Goal: Information Seeking & Learning: Learn about a topic

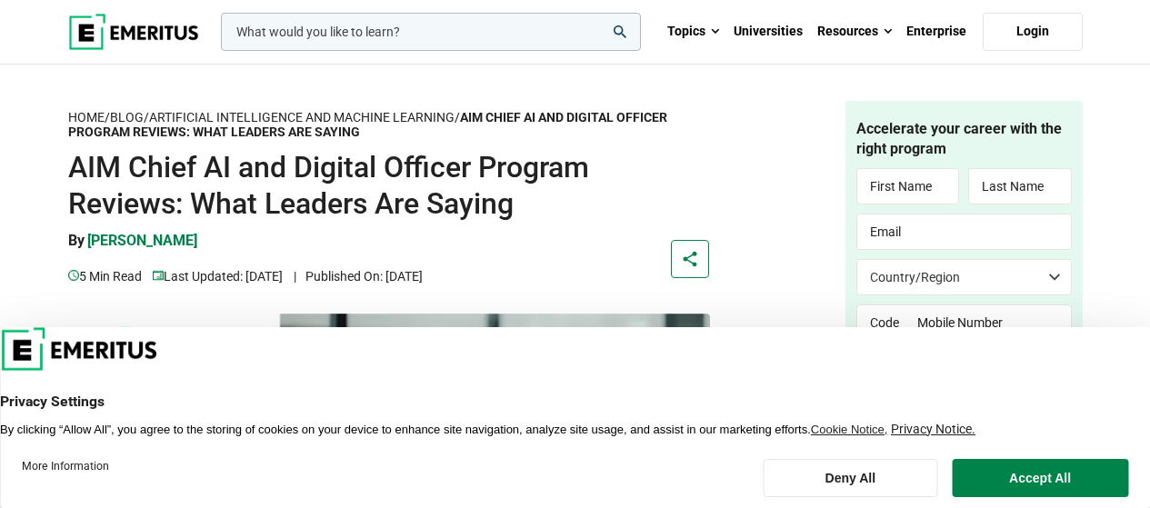
click at [859, 474] on button "Deny All" at bounding box center [850, 478] width 175 height 38
click at [859, 474] on input "Submit" at bounding box center [965, 463] width 216 height 49
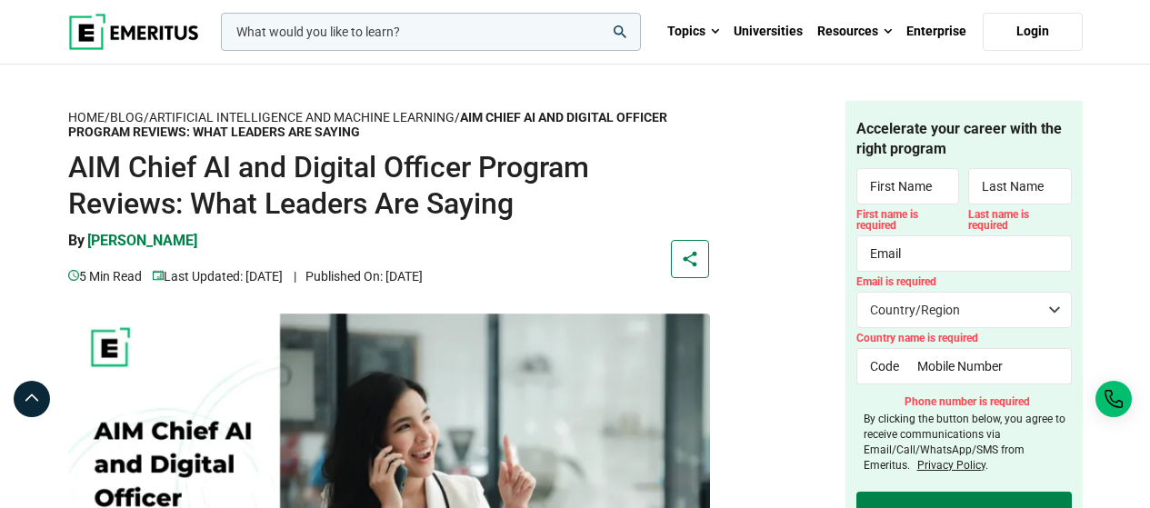
drag, startPoint x: 1152, startPoint y: 45, endPoint x: 1146, endPoint y: -12, distance: 56.7
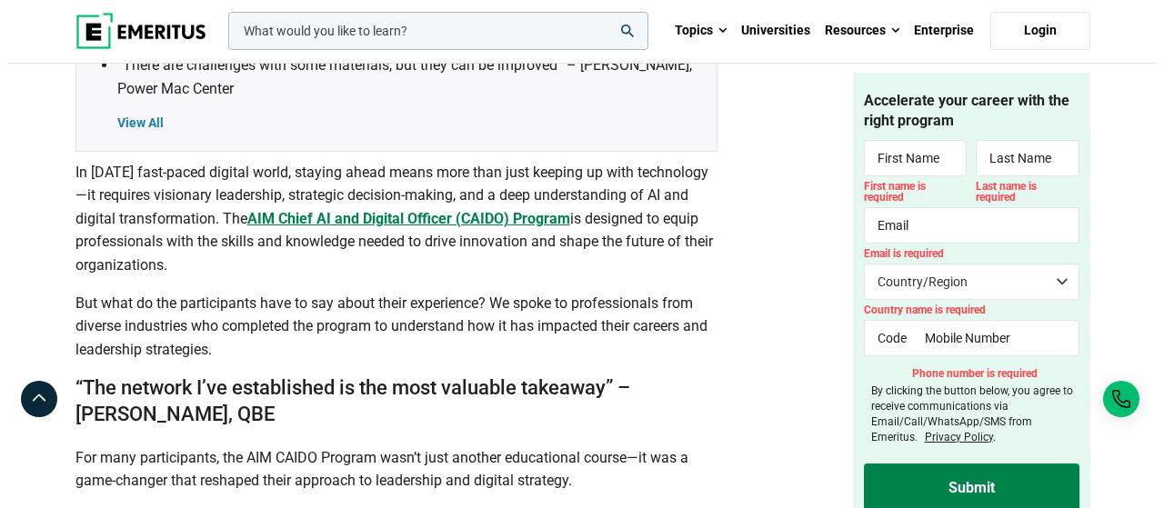
scroll to position [847, 0]
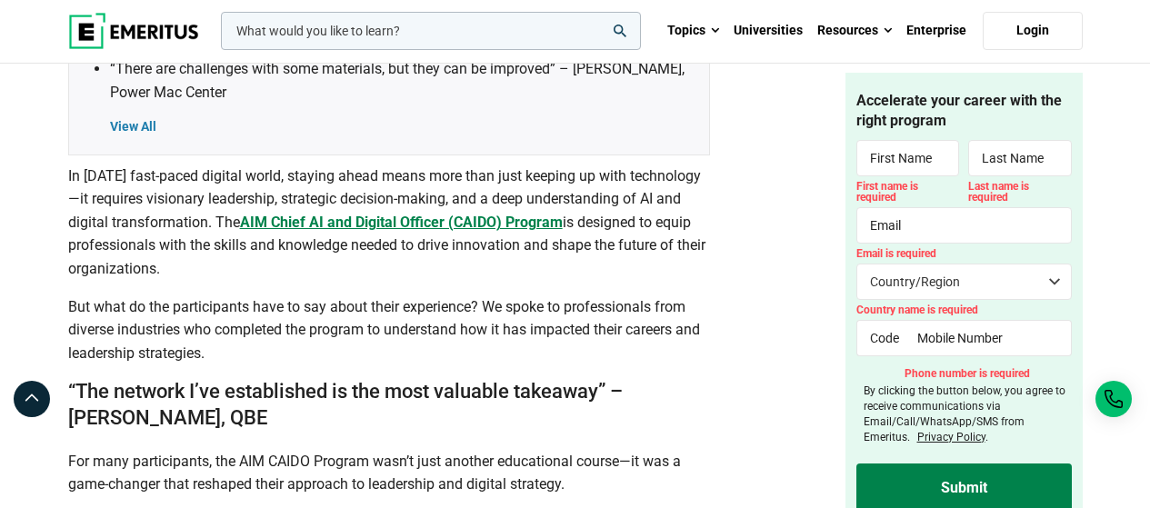
click at [448, 222] on b "AIM Chief AI and Digital Officer (CAIDO) Program" at bounding box center [401, 222] width 323 height 17
click at [425, 35] on input "woocommerce-product-search-field-0" at bounding box center [431, 31] width 420 height 38
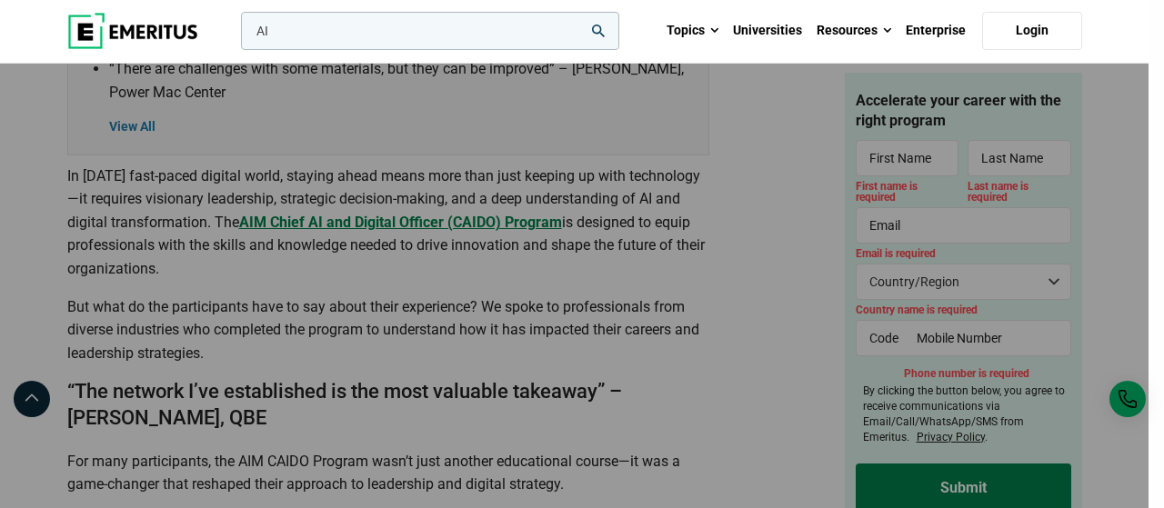
type input "AI"
click at [237, 35] on button "search" at bounding box center [237, 35] width 0 height 0
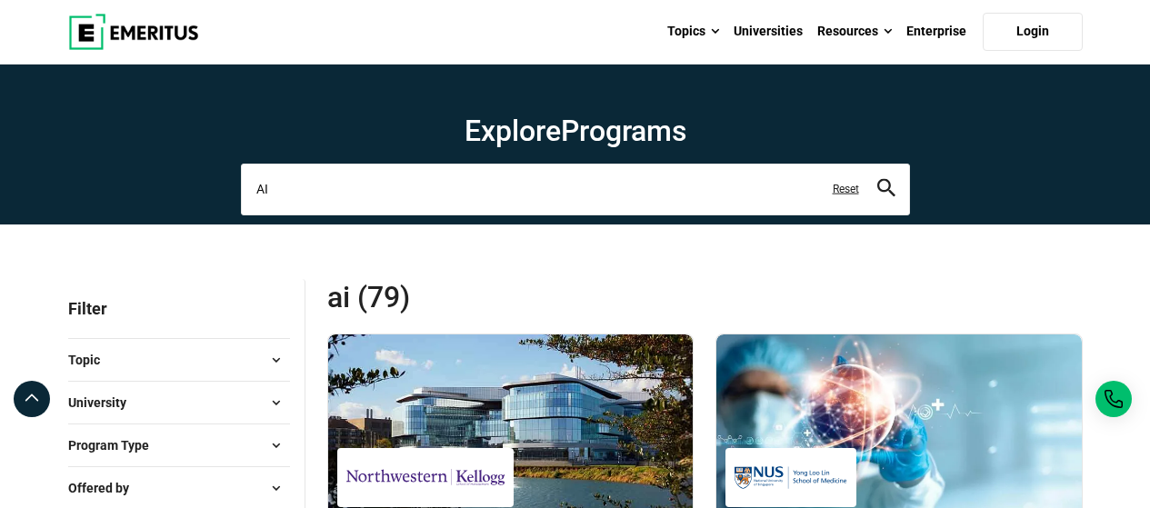
click at [254, 187] on input "AI" at bounding box center [575, 189] width 669 height 51
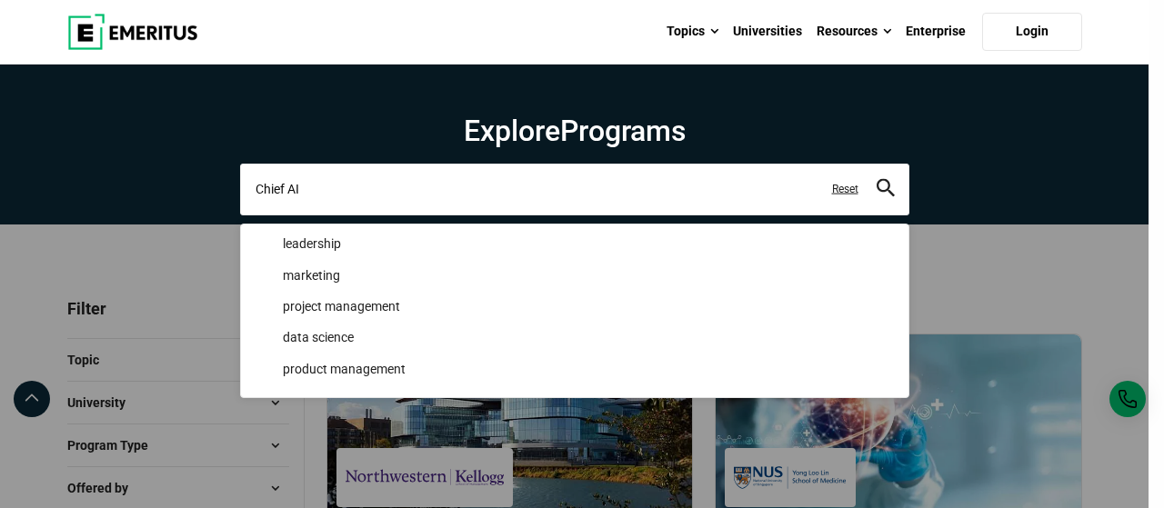
type input "Chief AI"
click at [877, 179] on button "search" at bounding box center [886, 189] width 18 height 21
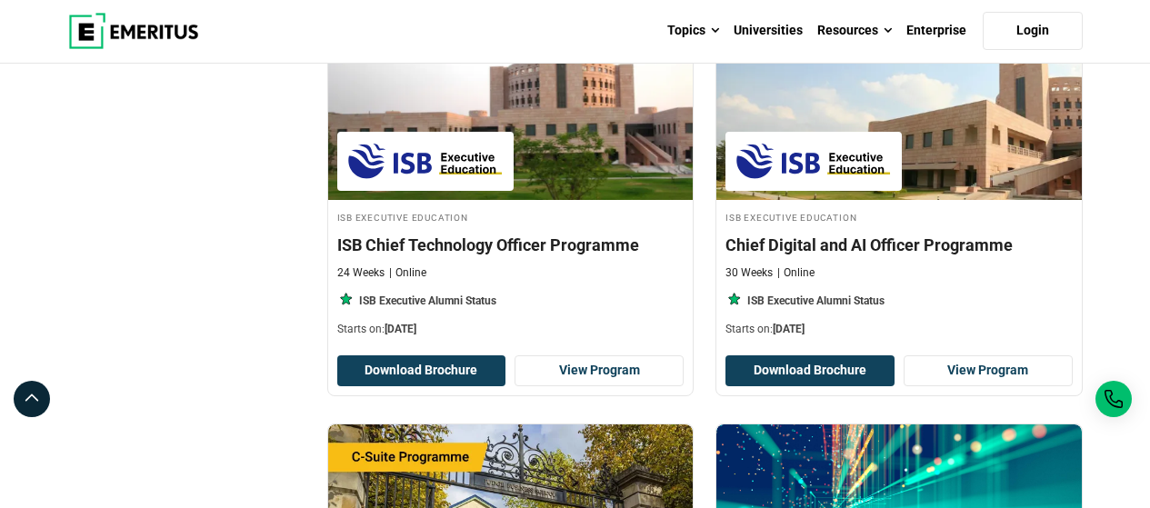
scroll to position [3510, 0]
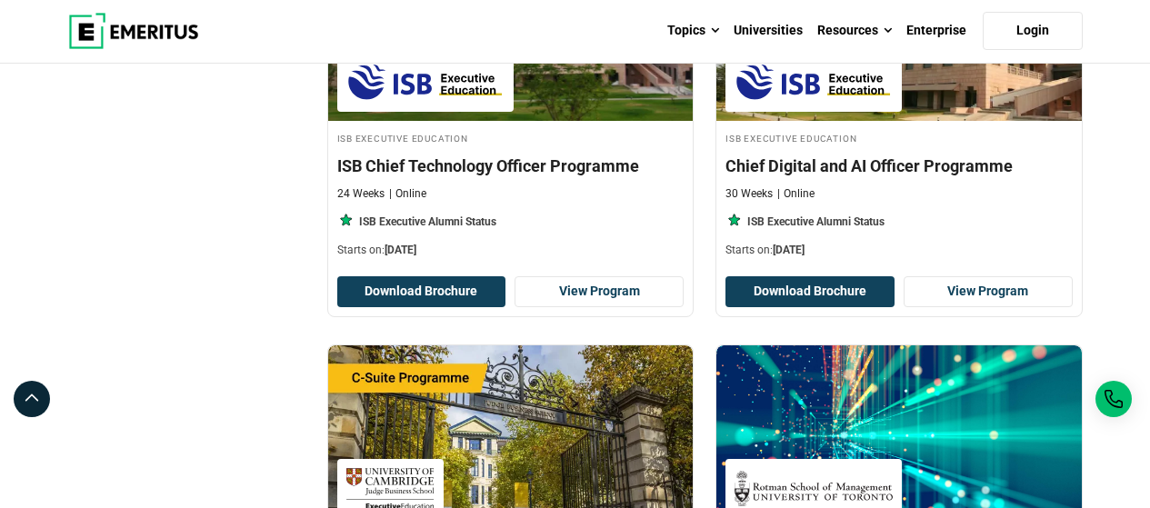
click at [820, 170] on h4 "Chief Digital and AI Officer Programme" at bounding box center [899, 166] width 347 height 23
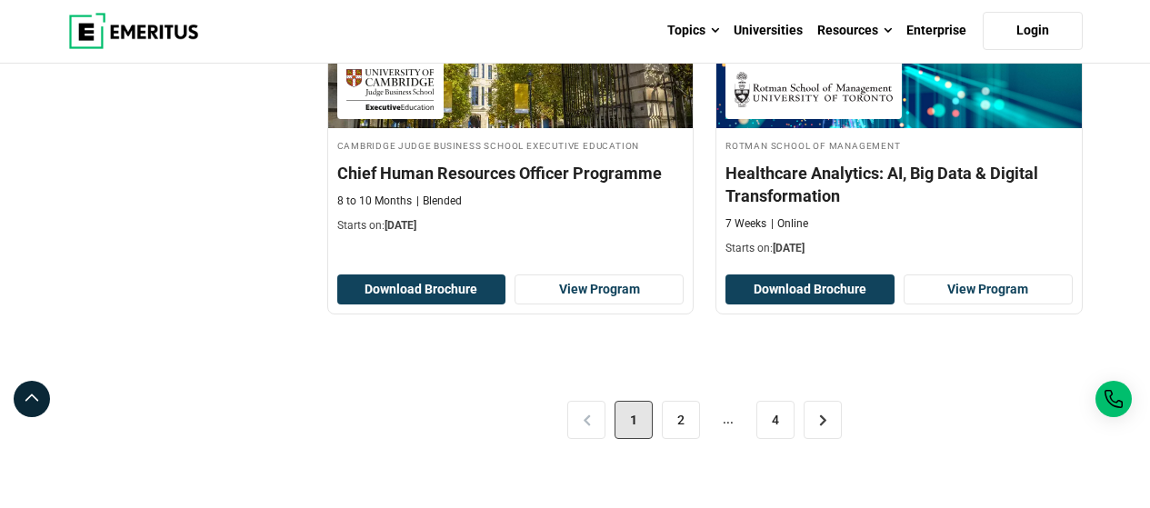
scroll to position [3898, 0]
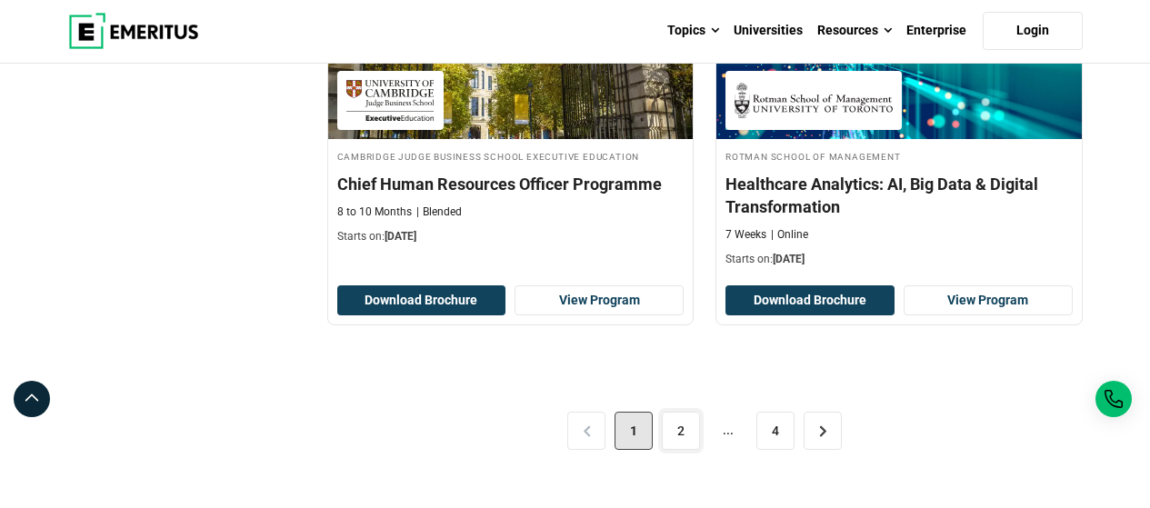
click at [670, 440] on link "2" at bounding box center [681, 431] width 38 height 38
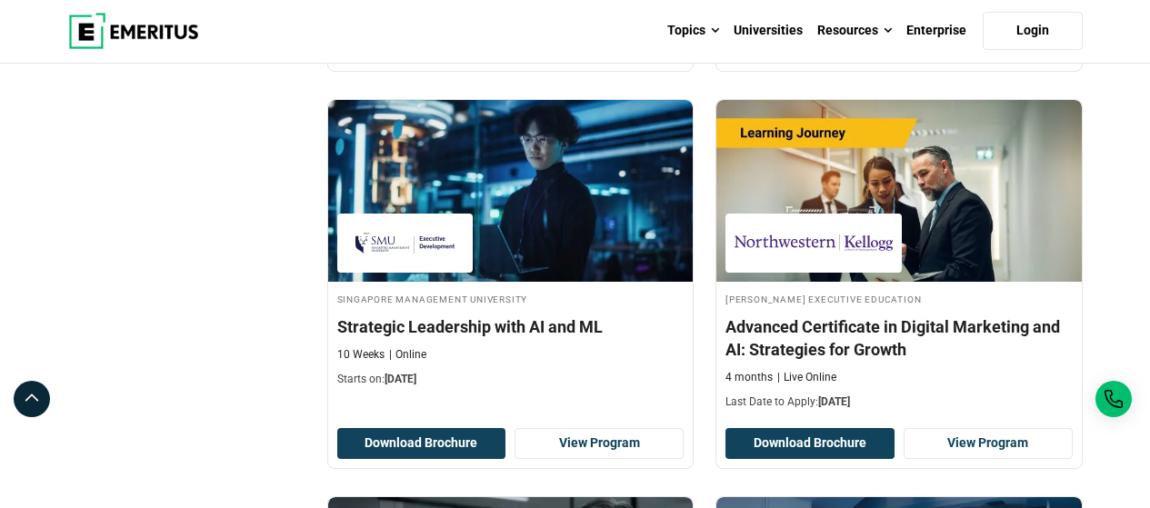
scroll to position [1053, 0]
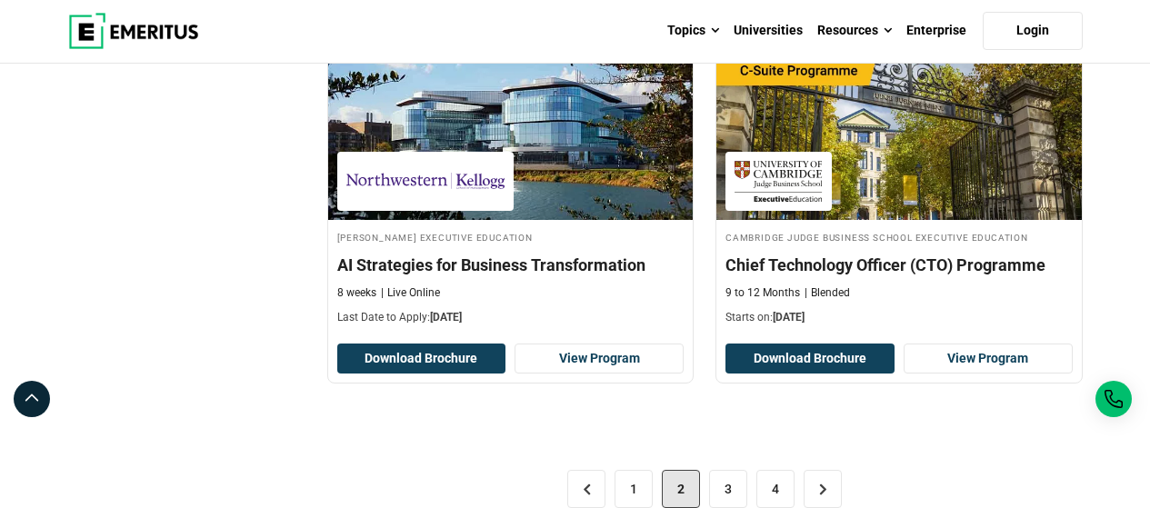
scroll to position [3844, 0]
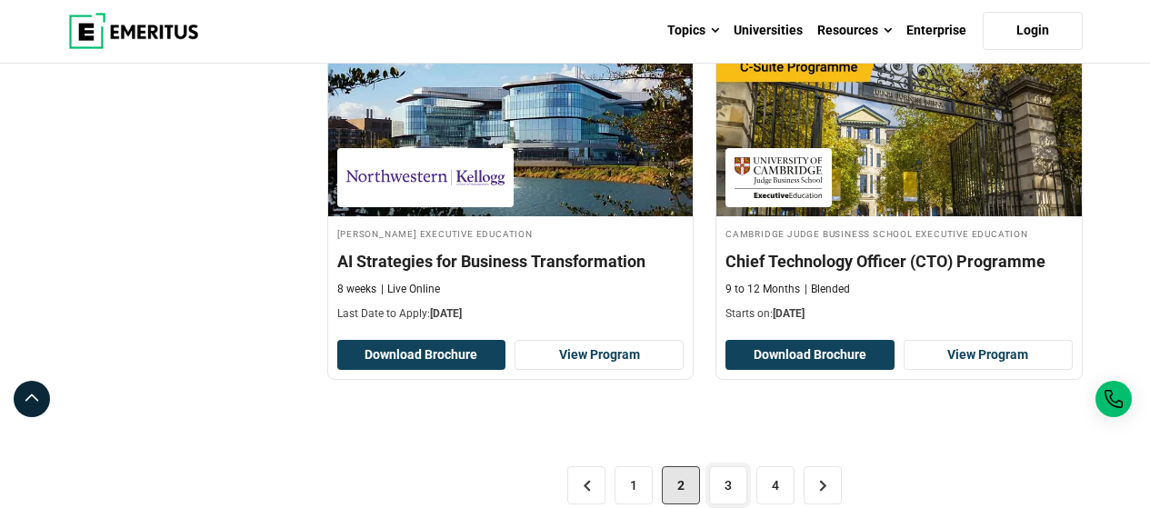
click at [729, 486] on link "3" at bounding box center [728, 485] width 38 height 38
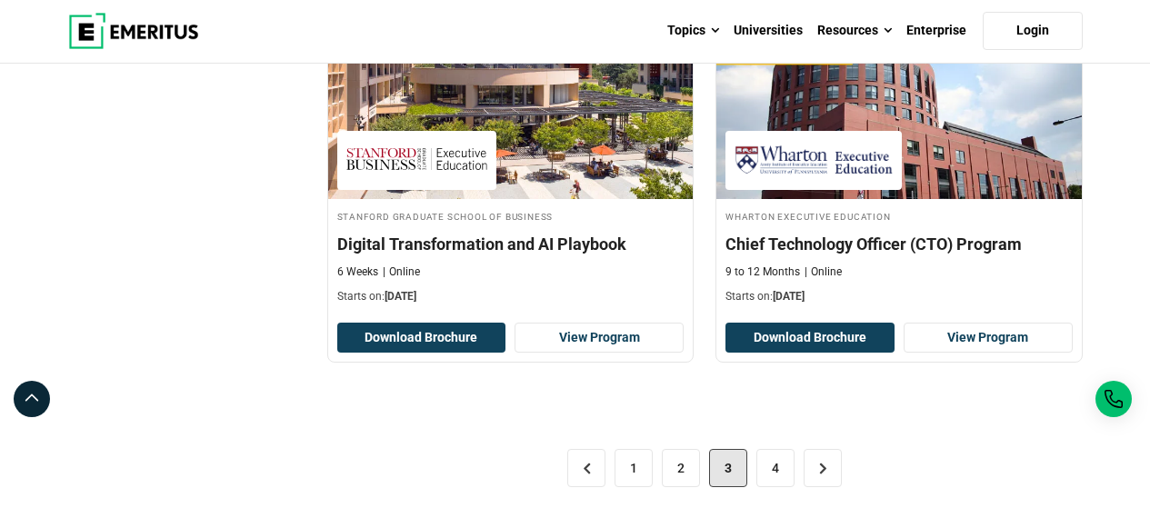
scroll to position [3835, 0]
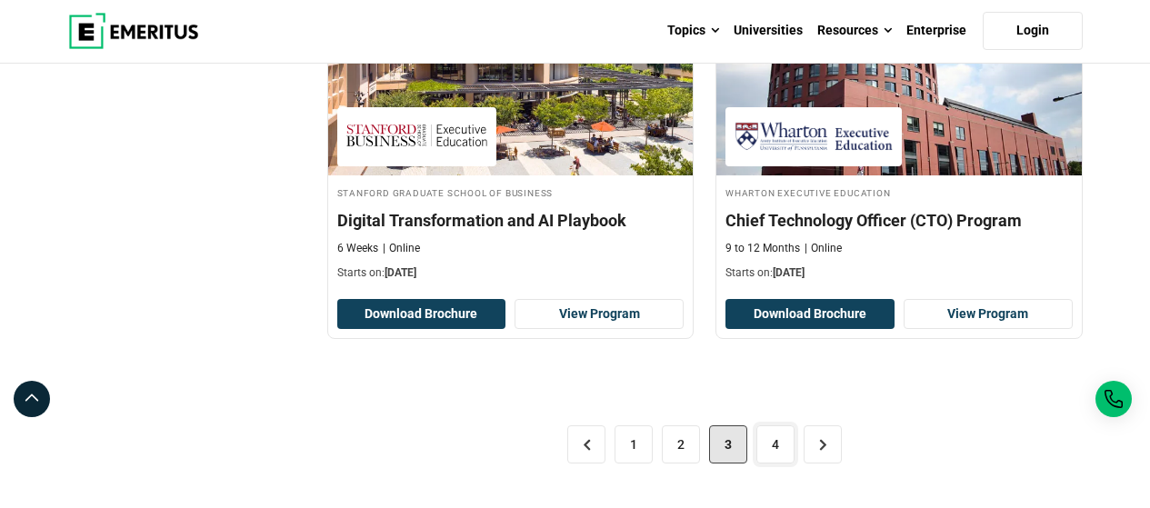
click at [778, 440] on link "4" at bounding box center [776, 445] width 38 height 38
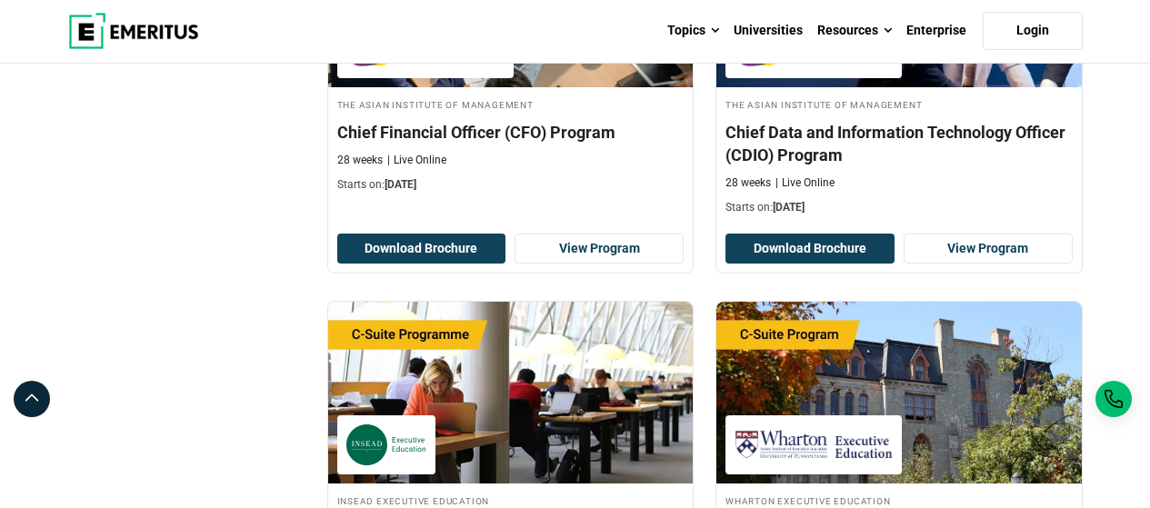
scroll to position [788, 0]
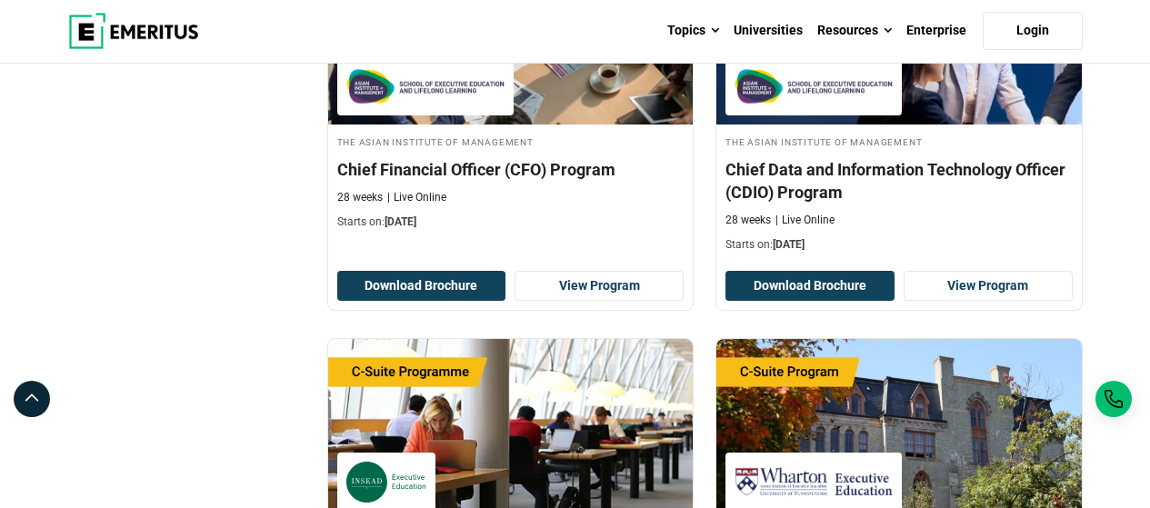
click at [752, 170] on h4 "Chief Data and Information Technology Officer (CDIO) Program" at bounding box center [899, 180] width 347 height 45
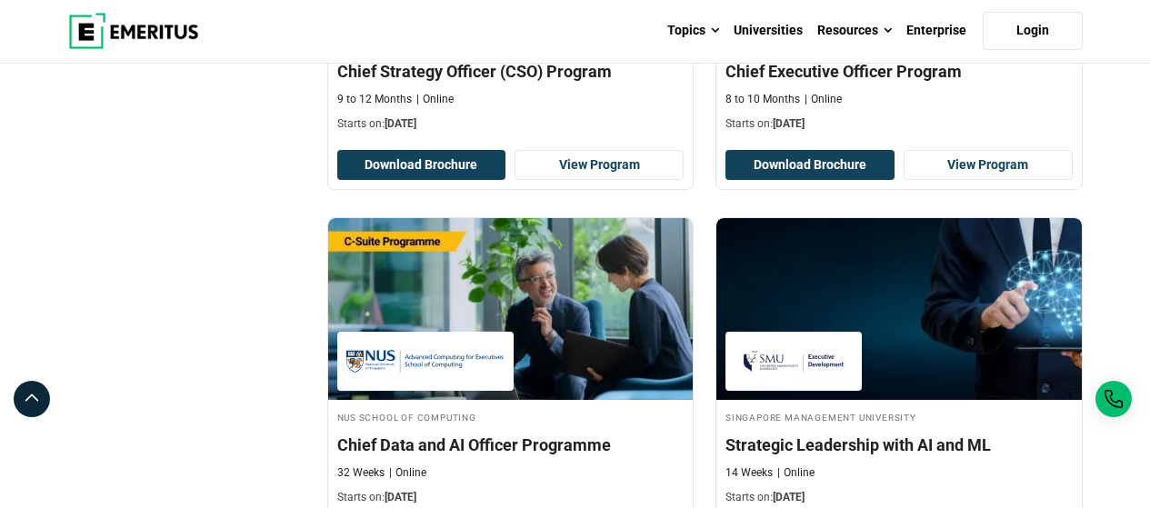
scroll to position [2237, 0]
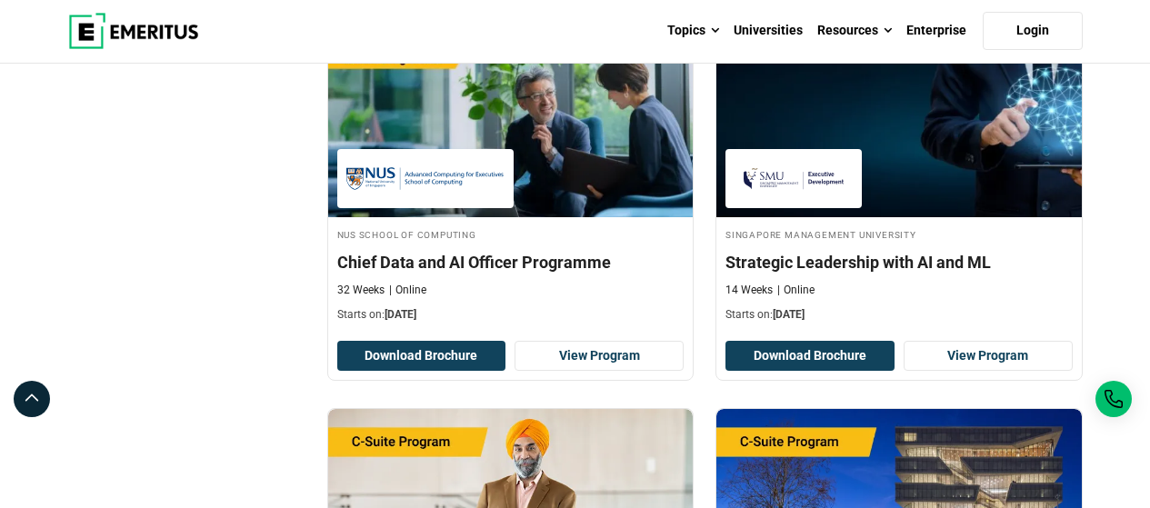
click at [439, 265] on h4 "Chief Data and AI Officer Programme" at bounding box center [510, 262] width 347 height 23
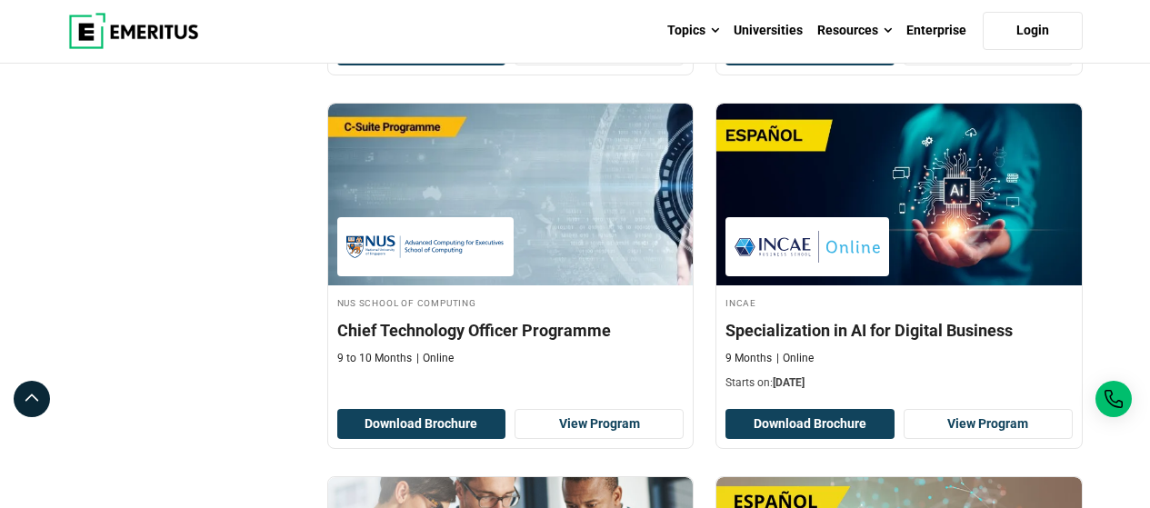
scroll to position [3377, 0]
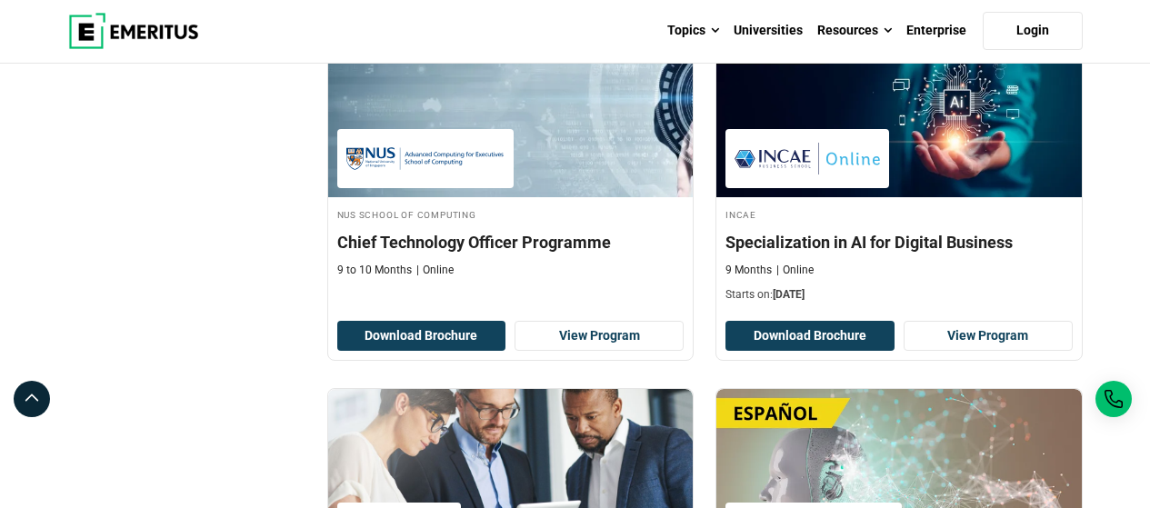
click at [791, 249] on h4 "Specialization in AI for Digital Business" at bounding box center [899, 242] width 347 height 23
